Goal: Transaction & Acquisition: Book appointment/travel/reservation

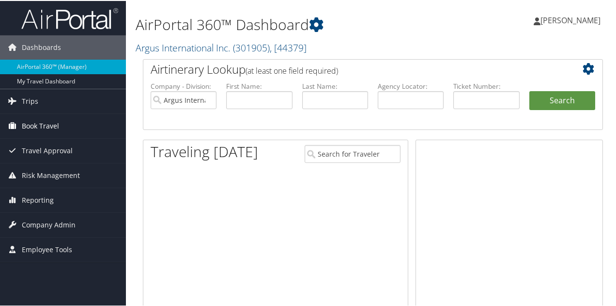
click at [36, 126] on span "Book Travel" at bounding box center [40, 125] width 37 height 24
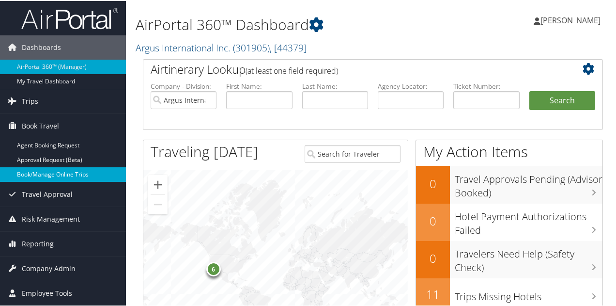
click at [34, 177] on link "Book/Manage Online Trips" at bounding box center [63, 173] width 126 height 15
